Goal: Information Seeking & Learning: Learn about a topic

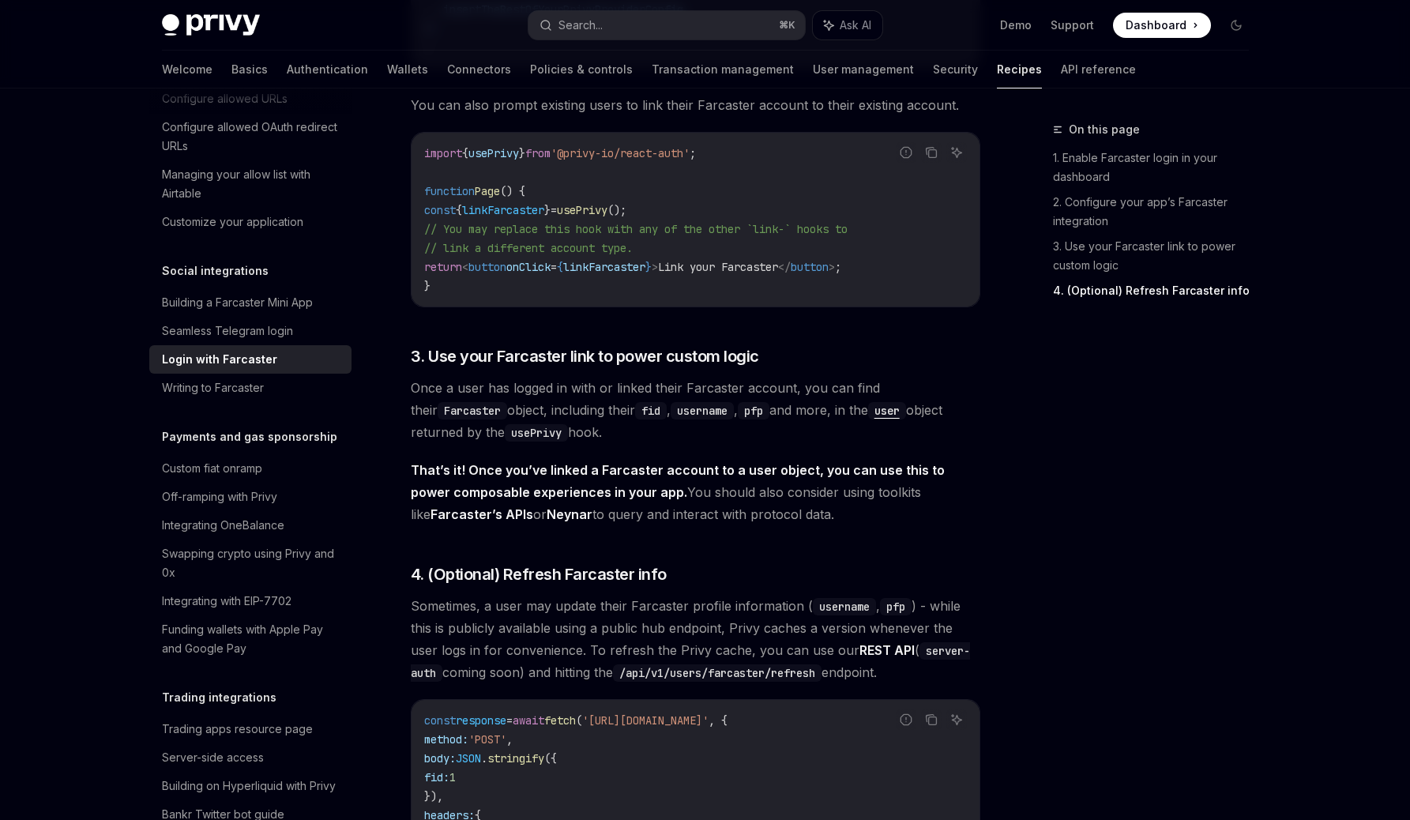
scroll to position [1448, 0]
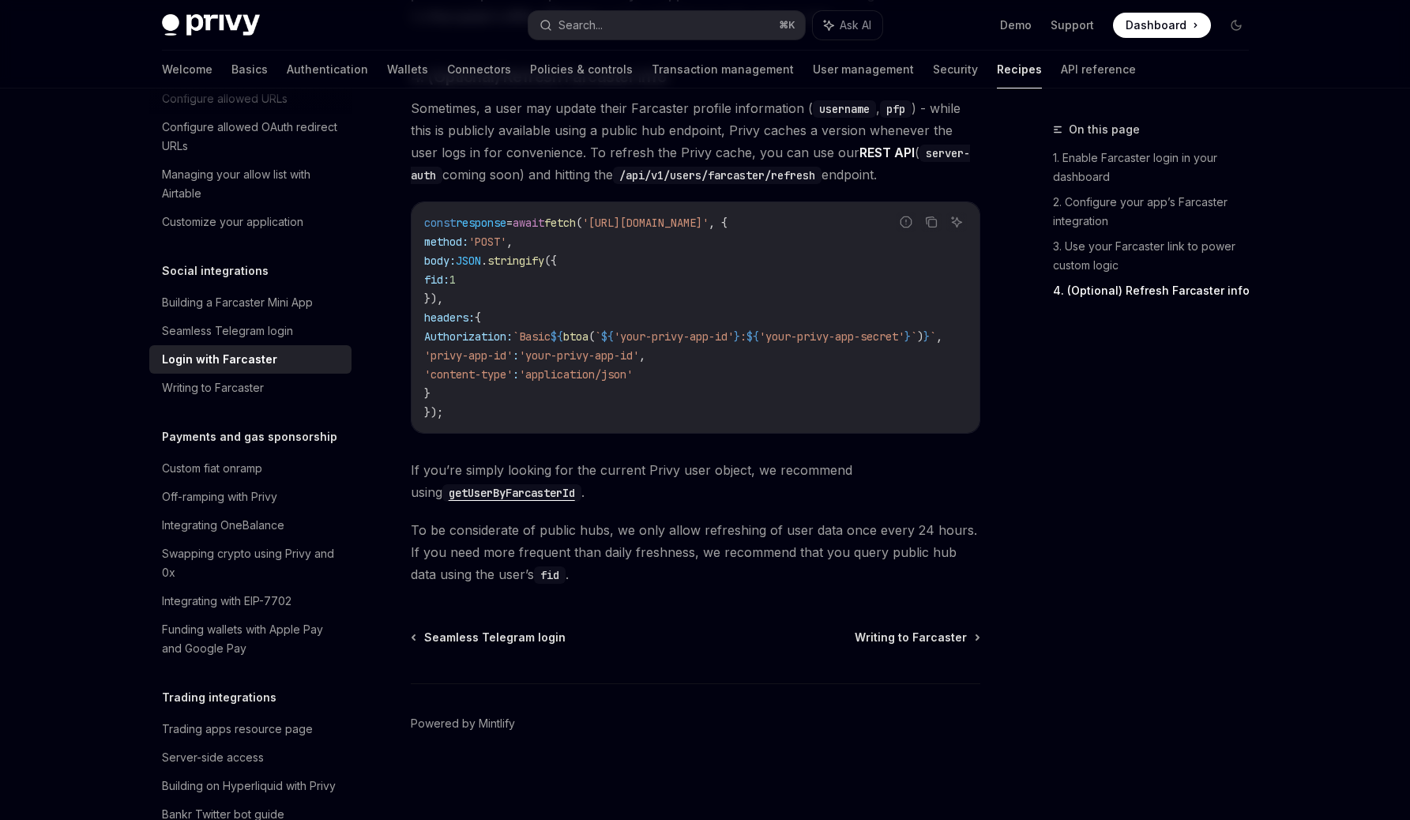
click at [1159, 518] on div "On this page 1. Enable Farcaster login in your dashboard 2. Configure your app’…" at bounding box center [1142, 470] width 240 height 700
click at [503, 487] on code "getUserByFarcasterId" at bounding box center [511, 492] width 139 height 17
type textarea "*"
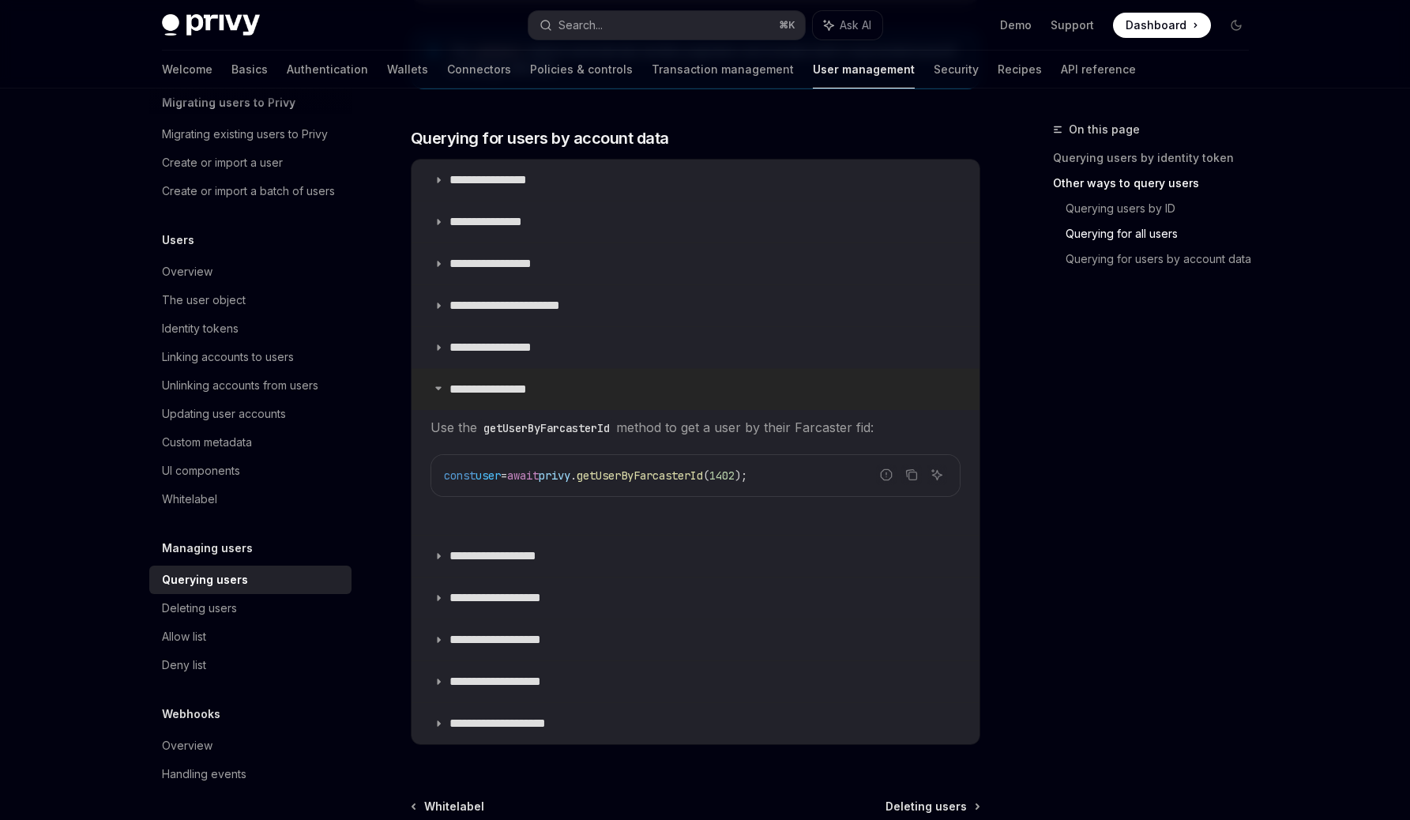
scroll to position [867, 0]
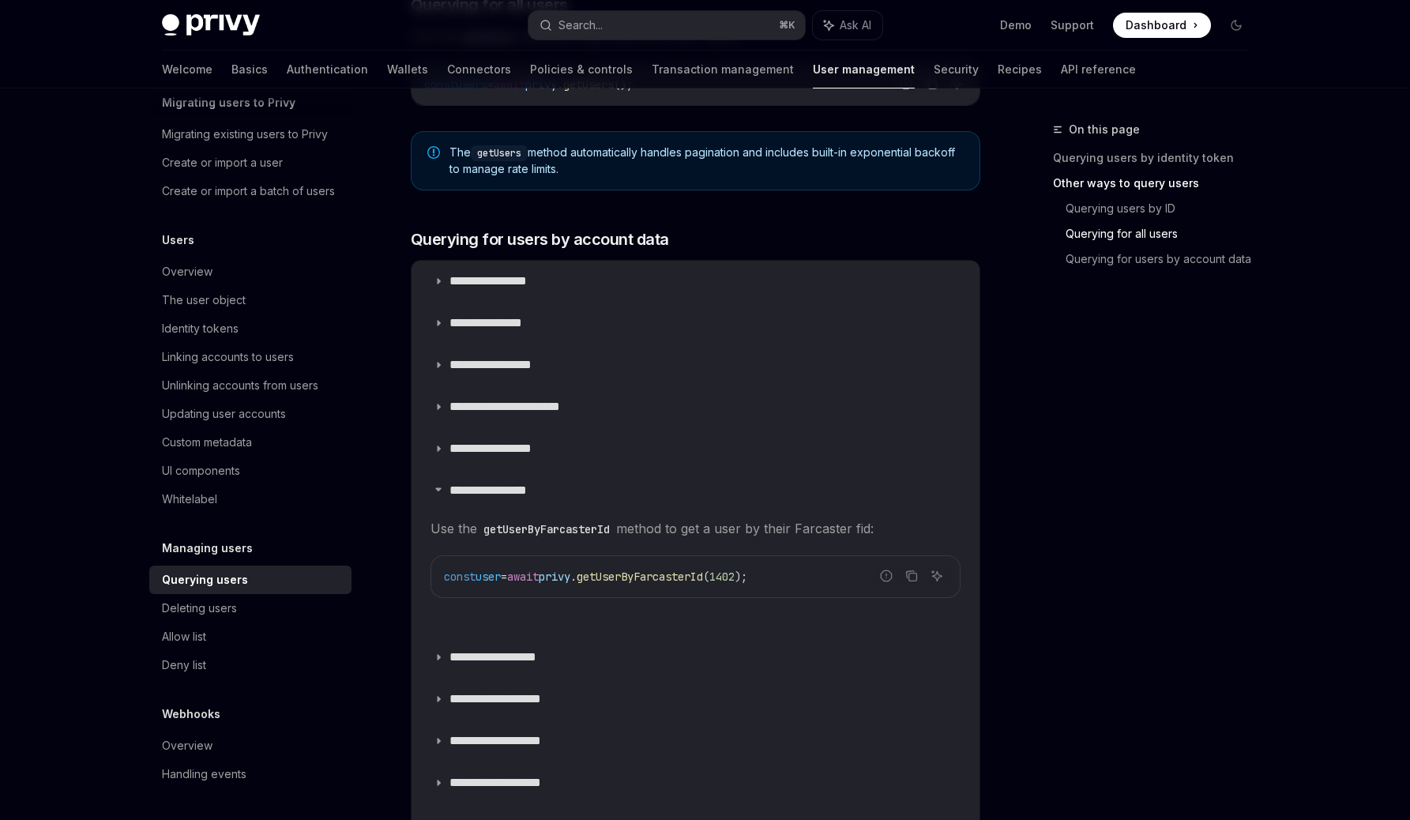
click at [735, 580] on span "1402" at bounding box center [722, 577] width 25 height 14
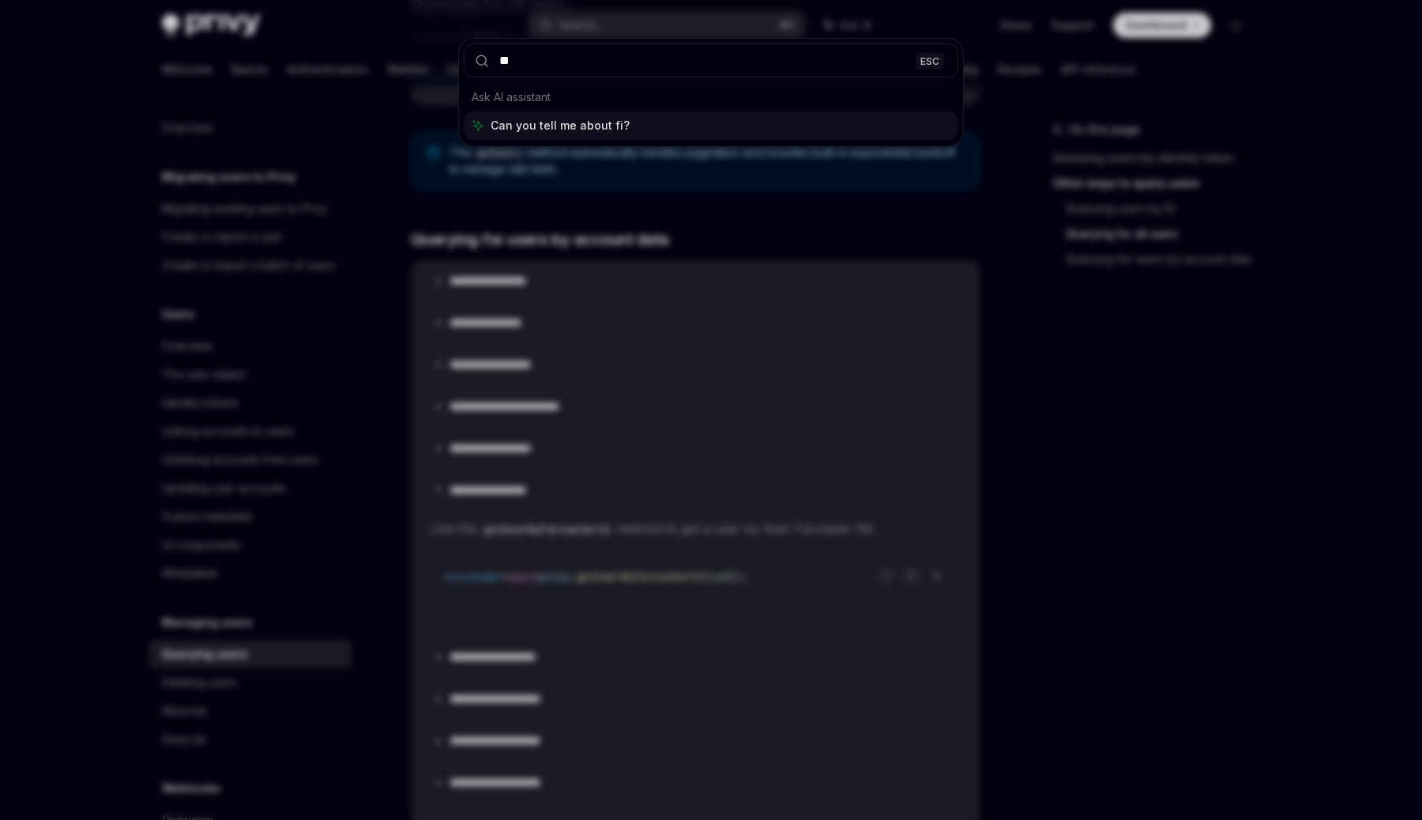
type input "***"
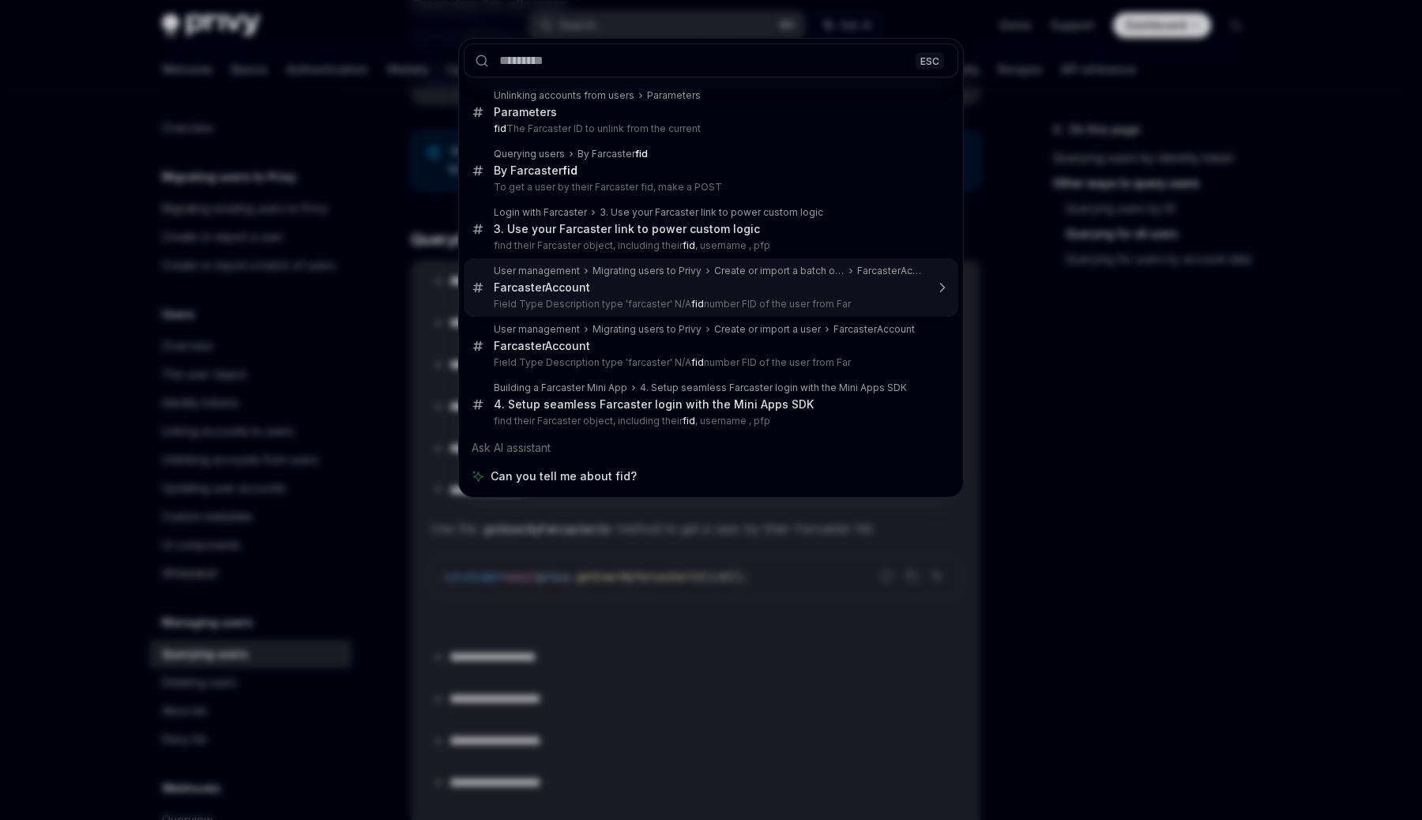
type textarea "*"
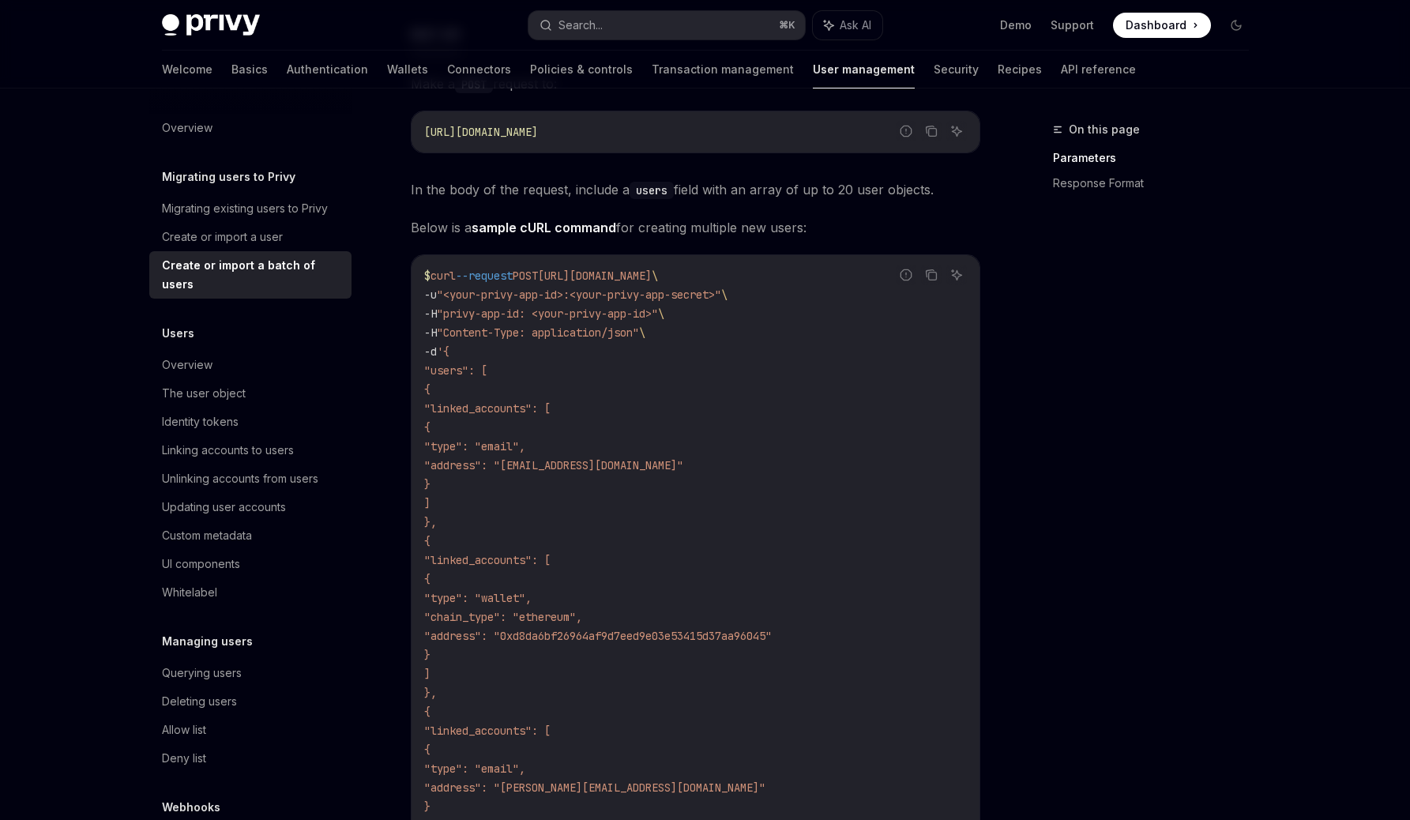
scroll to position [1417, 0]
